Goal: Obtain resource: Download file/media

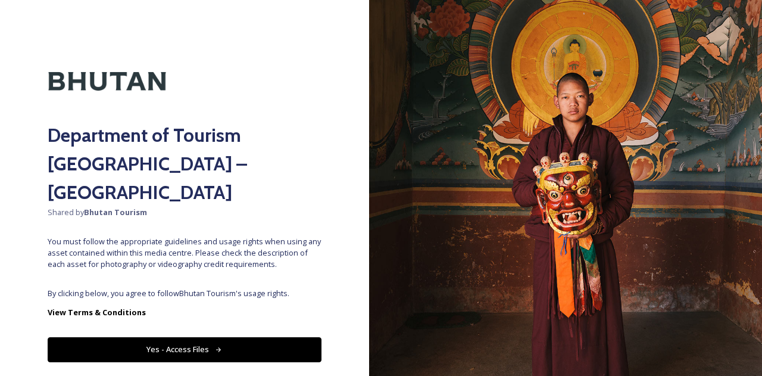
click at [202, 337] on button "Yes - Access Files" at bounding box center [185, 349] width 274 height 24
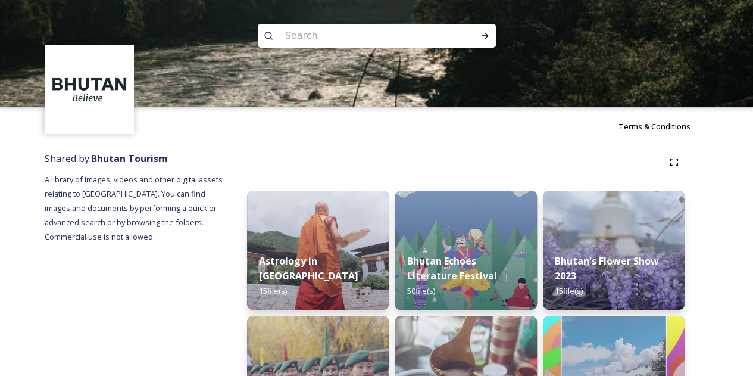
click at [372, 35] on input at bounding box center [360, 36] width 163 height 26
type input "trashigang"
click at [481, 36] on icon at bounding box center [485, 36] width 10 height 10
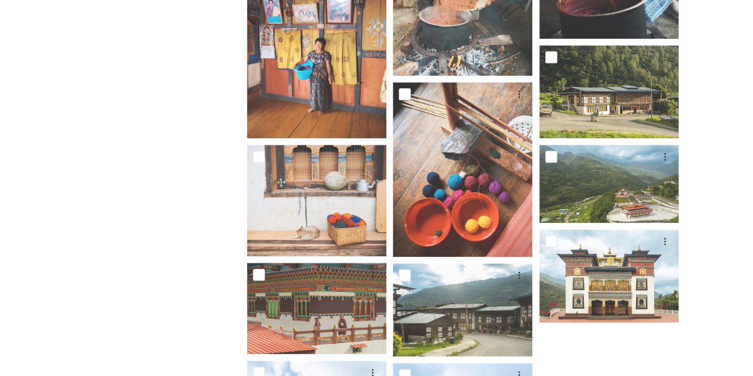
scroll to position [536, 0]
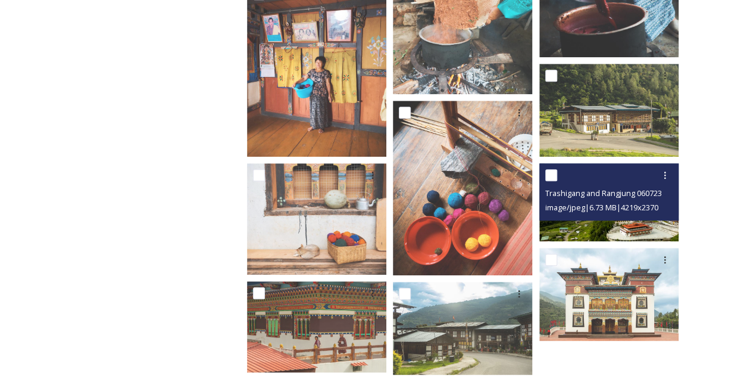
click at [579, 224] on img at bounding box center [608, 202] width 139 height 78
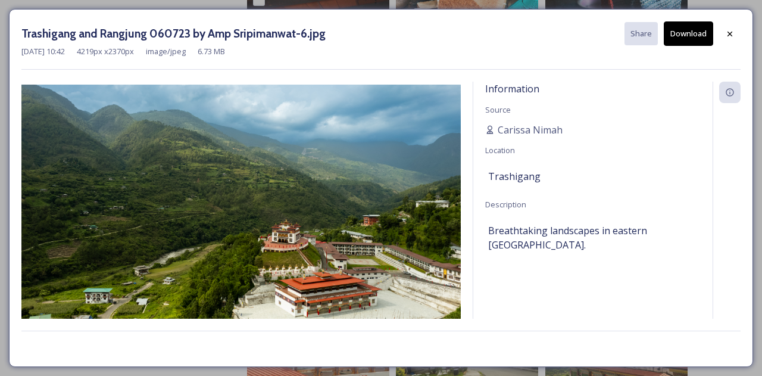
drag, startPoint x: 276, startPoint y: 204, endPoint x: 693, endPoint y: 25, distance: 454.7
click at [693, 23] on button "Download" at bounding box center [688, 33] width 49 height 24
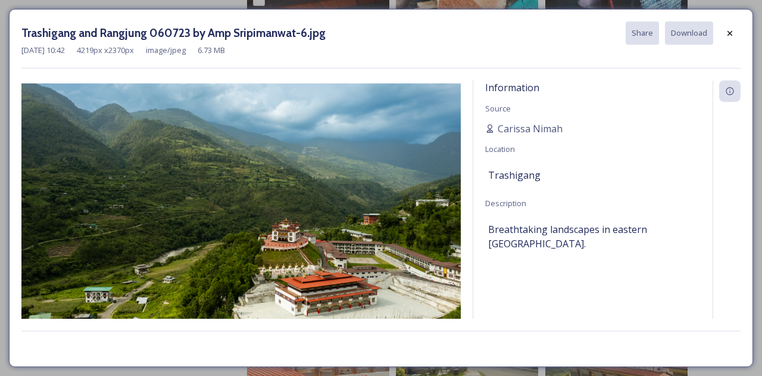
click at [696, 39] on button "Download" at bounding box center [689, 32] width 48 height 23
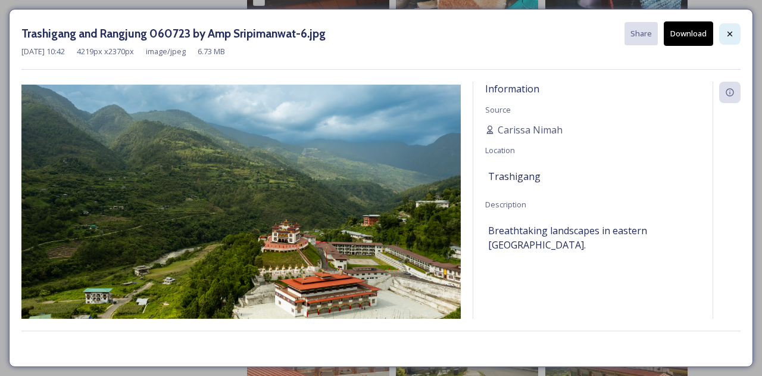
click at [733, 36] on icon at bounding box center [730, 34] width 10 height 10
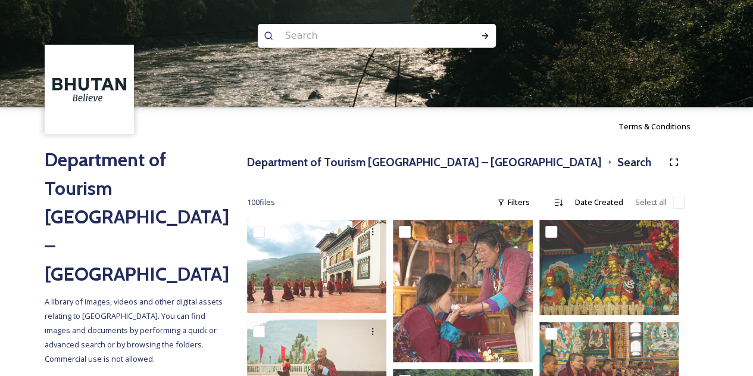
click at [308, 38] on input at bounding box center [360, 36] width 163 height 26
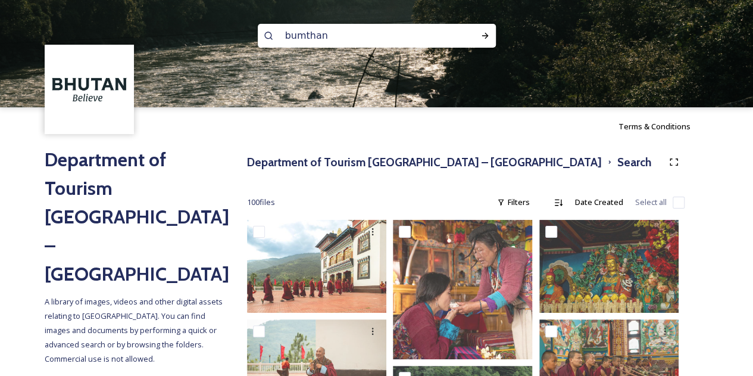
type input "bumthang"
click at [488, 35] on icon at bounding box center [485, 36] width 10 height 10
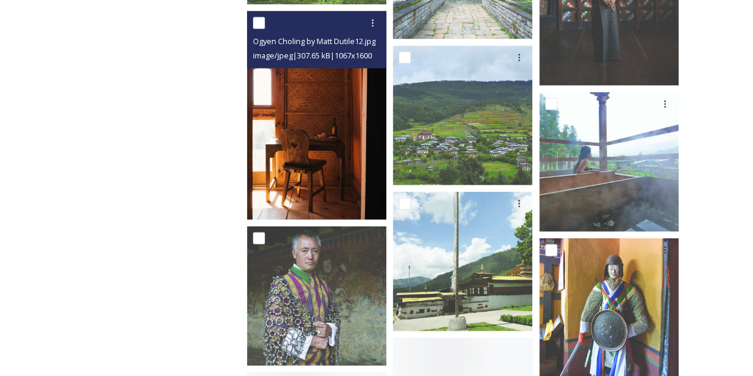
scroll to position [1290, 0]
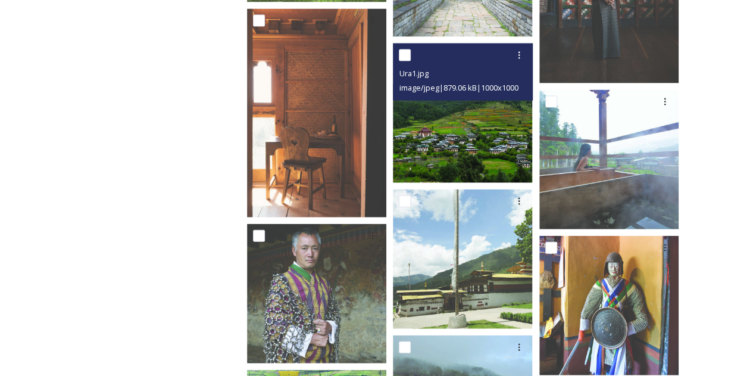
click at [451, 135] on img at bounding box center [462, 112] width 139 height 139
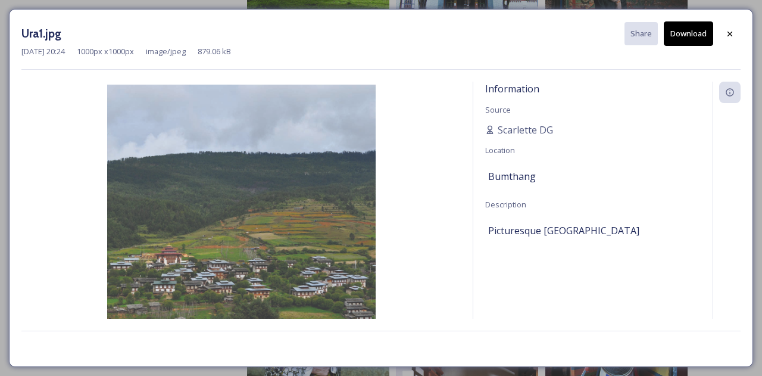
click at [685, 38] on button "Download" at bounding box center [688, 33] width 49 height 24
click at [729, 35] on icon at bounding box center [730, 34] width 10 height 10
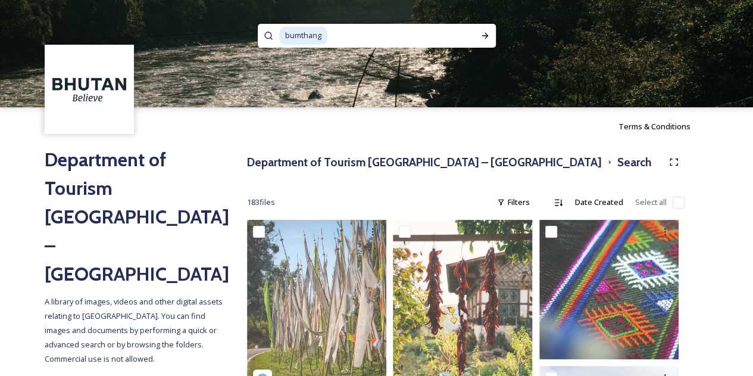
click at [361, 35] on input at bounding box center [398, 36] width 139 height 26
type input "b"
type input "phuntsholing"
drag, startPoint x: 474, startPoint y: 39, endPoint x: 480, endPoint y: 40, distance: 6.1
click at [477, 40] on div "Run Search" at bounding box center [484, 35] width 21 height 21
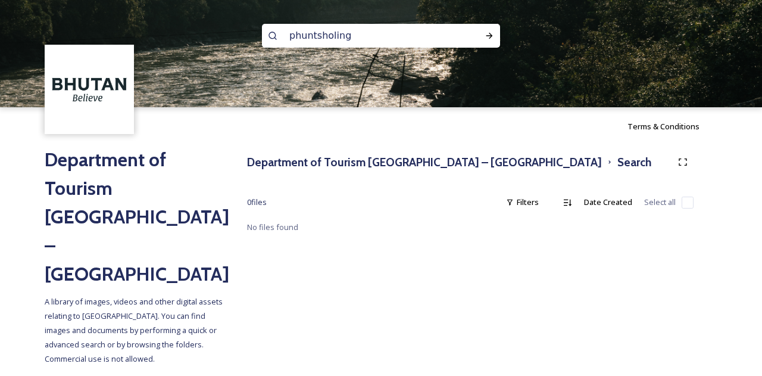
click at [371, 29] on input "phuntsholing" at bounding box center [364, 36] width 163 height 26
click at [485, 30] on div "Run Search" at bounding box center [489, 35] width 21 height 21
drag, startPoint x: 387, startPoint y: 45, endPoint x: 265, endPoint y: 45, distance: 122.0
click at [265, 45] on div "phuntsholing" at bounding box center [381, 36] width 238 height 24
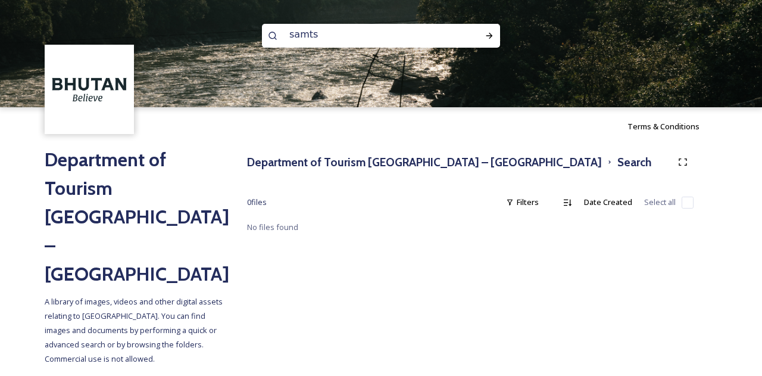
type input "samtse"
click at [490, 39] on icon at bounding box center [490, 36] width 10 height 10
